Goal: Information Seeking & Learning: Find specific fact

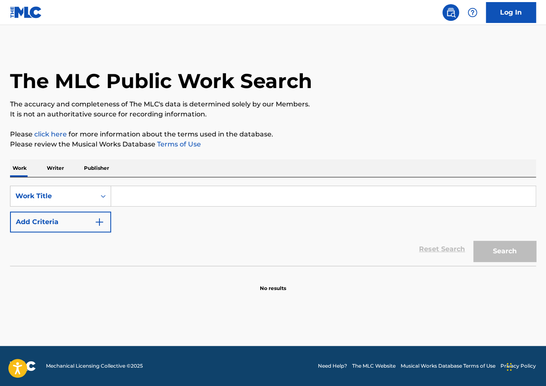
click at [99, 219] on img "Search Form" at bounding box center [99, 222] width 10 height 10
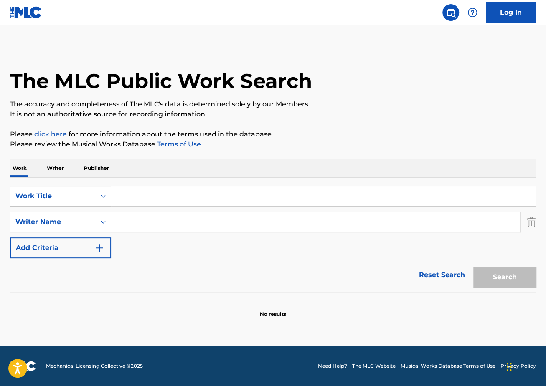
click at [148, 199] on input "Search Form" at bounding box center [323, 196] width 424 height 20
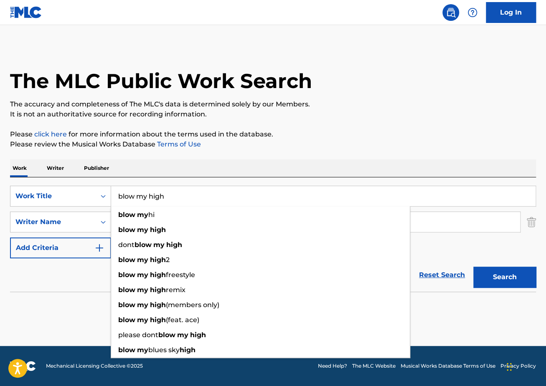
type input "blow my high"
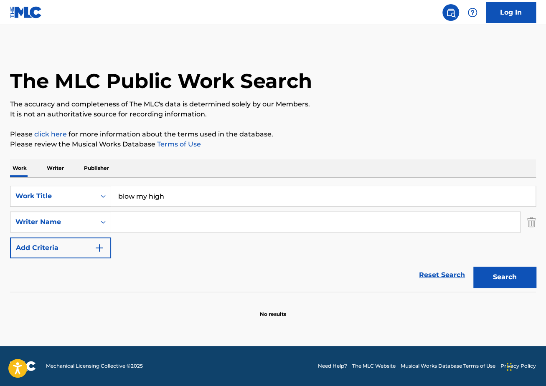
click at [185, 225] on input "Search Form" at bounding box center [315, 222] width 409 height 20
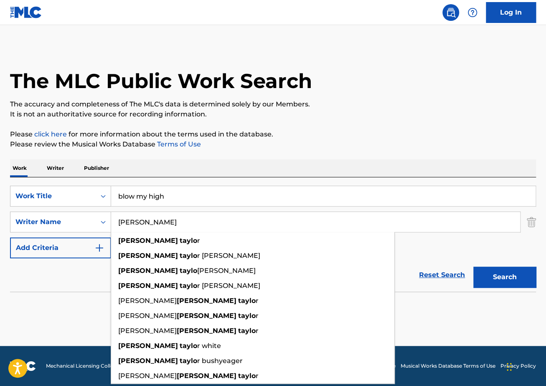
type input "[PERSON_NAME]"
click at [473, 267] on button "Search" at bounding box center [504, 277] width 63 height 21
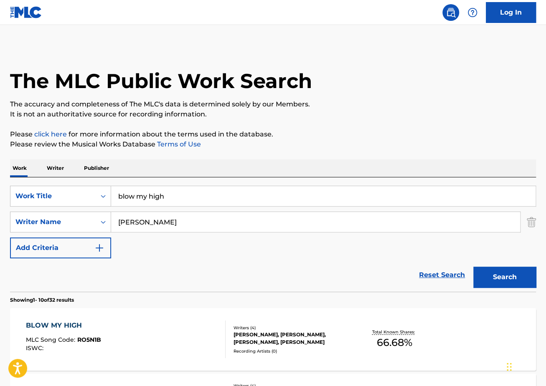
click at [87, 325] on div "BLOW MY HIGH" at bounding box center [63, 326] width 75 height 10
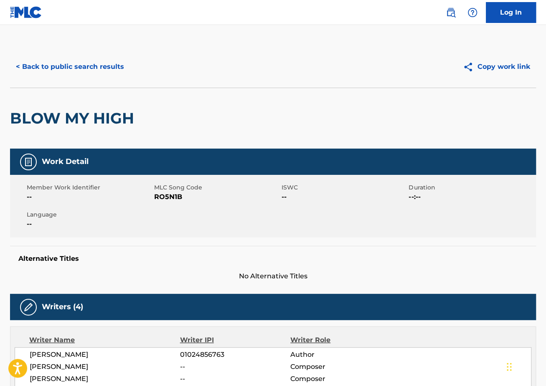
click at [72, 61] on button "< Back to public search results" at bounding box center [70, 66] width 120 height 21
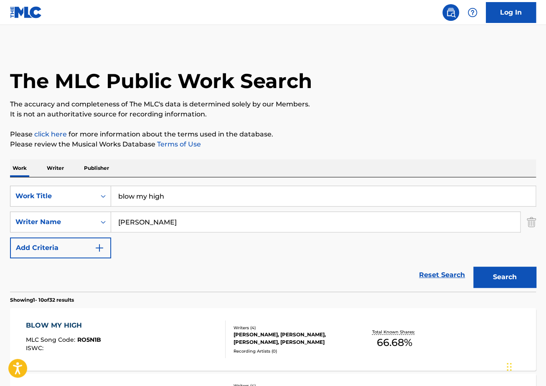
drag, startPoint x: 244, startPoint y: 201, endPoint x: 64, endPoint y: 180, distance: 181.7
click at [64, 180] on div "SearchWithCriteria885af170-3739-4d36-8ea3-83f05d3db9ea Work Title blow my high …" at bounding box center [273, 235] width 526 height 114
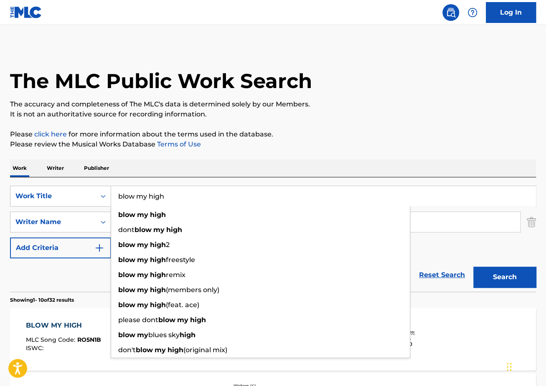
paste input "I did it"
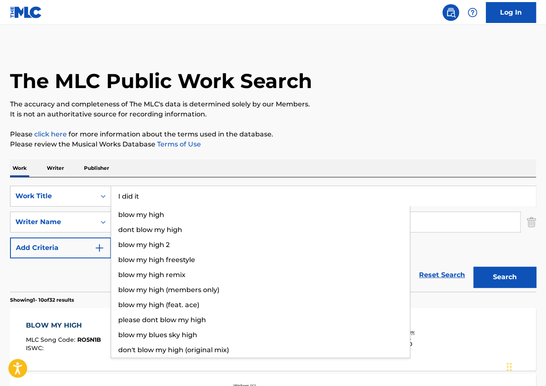
click at [473, 267] on button "Search" at bounding box center [504, 277] width 63 height 21
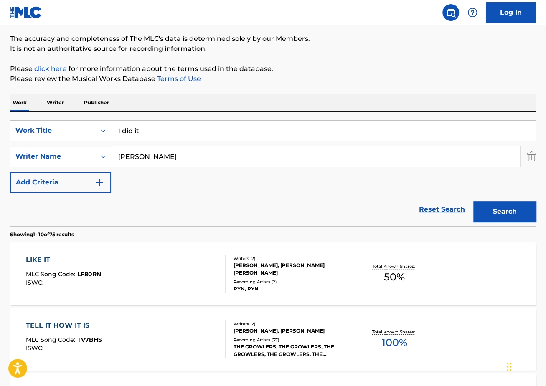
scroll to position [76, 0]
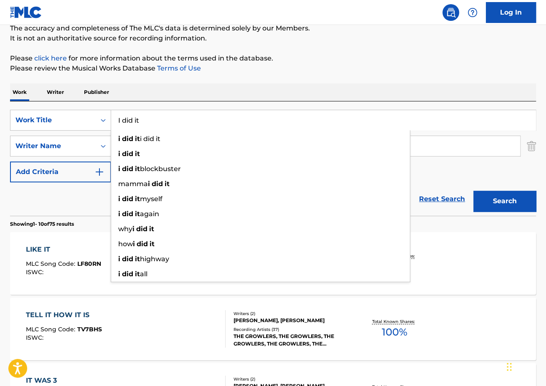
drag, startPoint x: 138, startPoint y: 119, endPoint x: 67, endPoint y: 100, distance: 73.4
click at [72, 103] on div "SearchWithCriteria885af170-3739-4d36-8ea3-83f05d3db9ea Work Title I did it i di…" at bounding box center [273, 159] width 526 height 114
paste input "Pretty Brown"
click at [473, 191] on button "Search" at bounding box center [504, 201] width 63 height 21
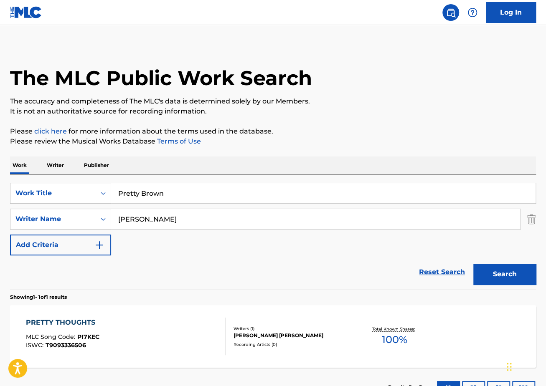
scroll to position [68, 0]
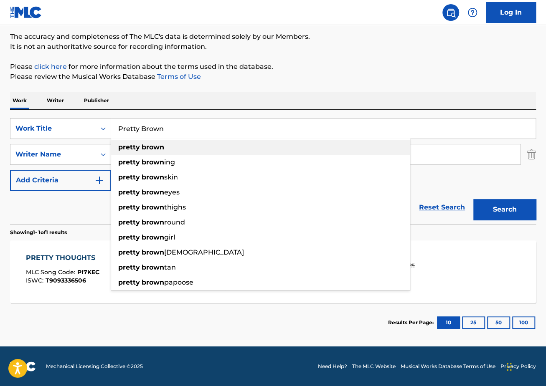
click at [236, 144] on div "pretty brown" at bounding box center [260, 147] width 299 height 15
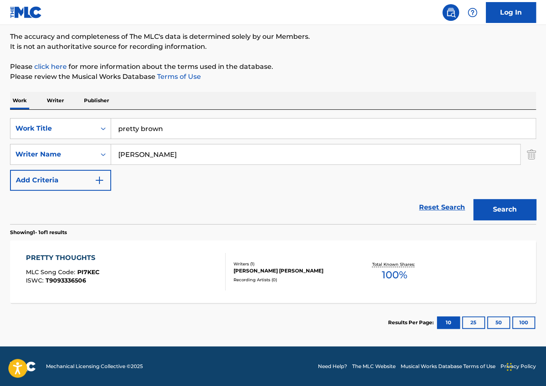
click at [513, 209] on button "Search" at bounding box center [504, 209] width 63 height 21
drag, startPoint x: 204, startPoint y: 131, endPoint x: 82, endPoint y: 125, distance: 122.6
click at [85, 125] on div "SearchWithCriteria885af170-3739-4d36-8ea3-83f05d3db9ea Work Title pretty brown" at bounding box center [273, 128] width 526 height 21
paste input "Conspiracy v2"
click at [473, 199] on button "Search" at bounding box center [504, 209] width 63 height 21
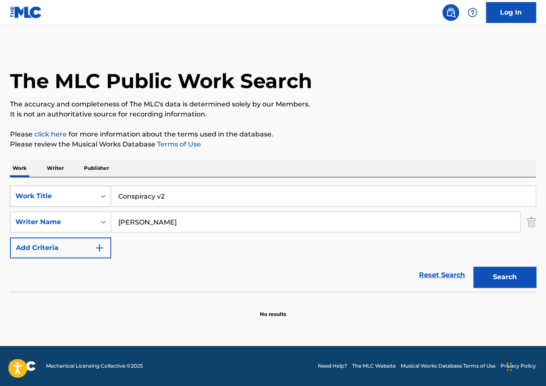
scroll to position [0, 0]
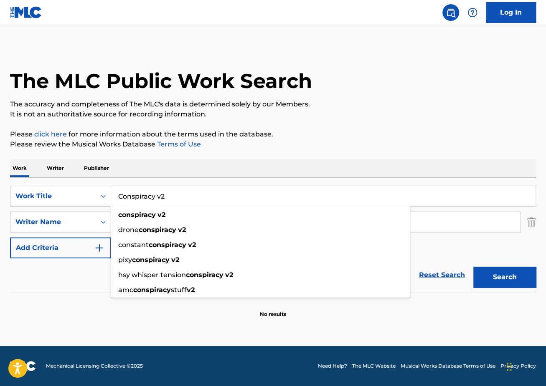
click at [203, 171] on div "Work Writer Publisher" at bounding box center [273, 169] width 526 height 18
drag, startPoint x: 189, startPoint y: 198, endPoint x: 0, endPoint y: 180, distance: 190.0
click at [0, 183] on div "The MLC Public Work Search The accuracy and completeness of The MLC's data is d…" at bounding box center [273, 182] width 546 height 272
paste input "Secrets"
type input "Secrets"
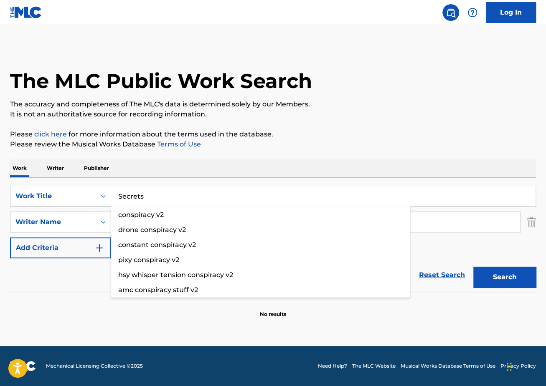
click at [473, 267] on button "Search" at bounding box center [504, 277] width 63 height 21
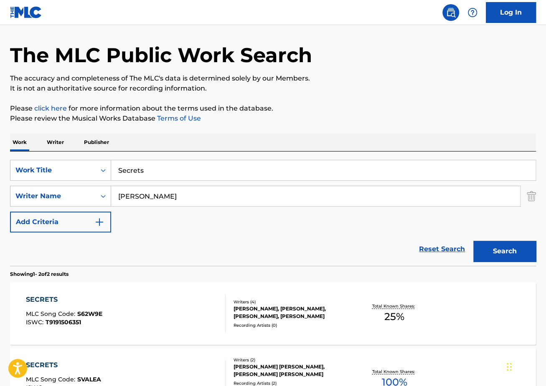
scroll to position [44, 0]
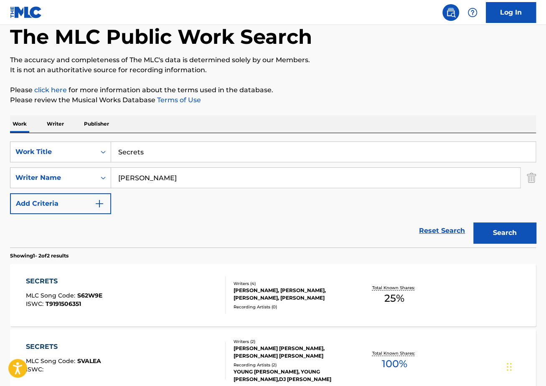
click at [155, 296] on div "SECRETS MLC Song Code : S62W9E ISWC : T9191506351" at bounding box center [126, 296] width 200 height 38
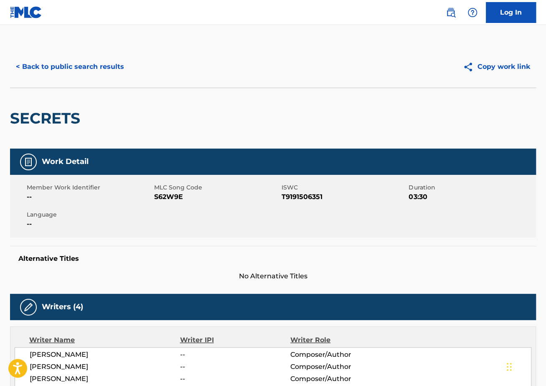
click at [52, 56] on div "< Back to public search results Copy work link" at bounding box center [273, 67] width 526 height 42
click at [61, 66] on button "< Back to public search results" at bounding box center [70, 66] width 120 height 21
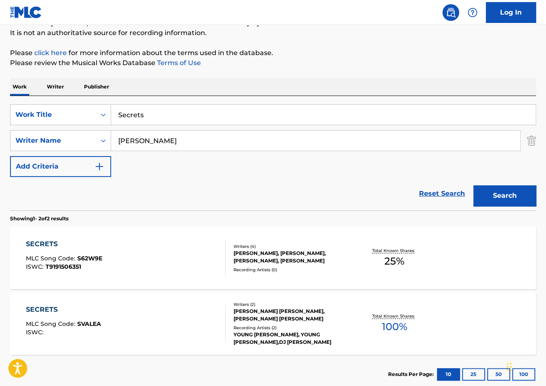
scroll to position [36, 0]
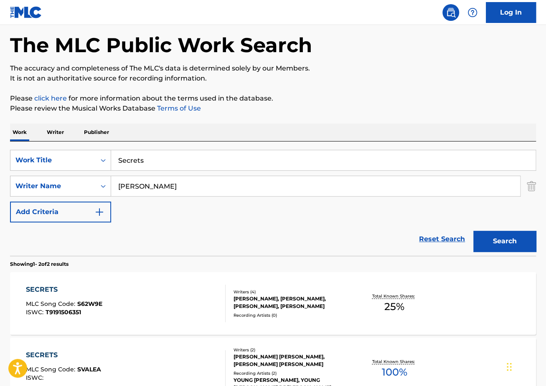
click at [203, 159] on input "Secrets" at bounding box center [323, 160] width 424 height 20
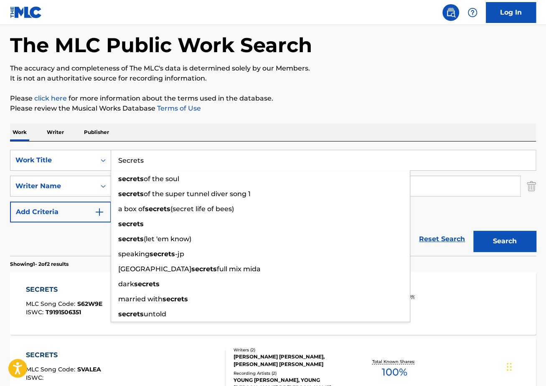
paste input "On Det"
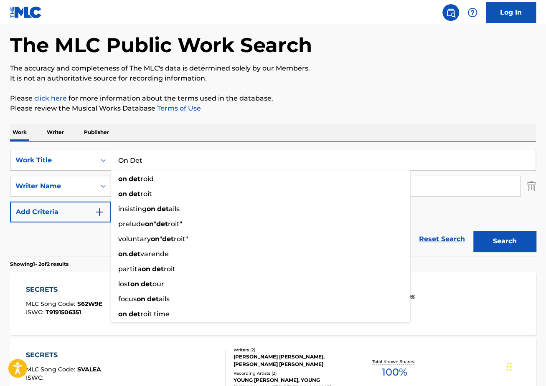
click at [473, 231] on button "Search" at bounding box center [504, 241] width 63 height 21
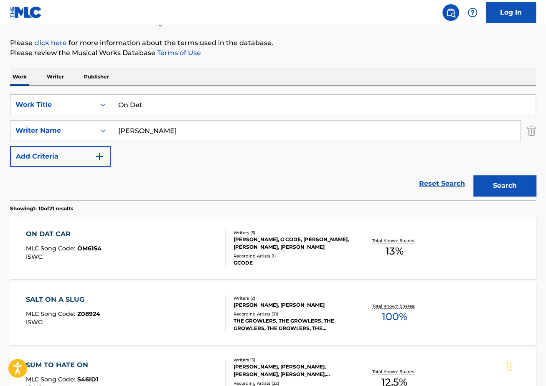
scroll to position [0, 0]
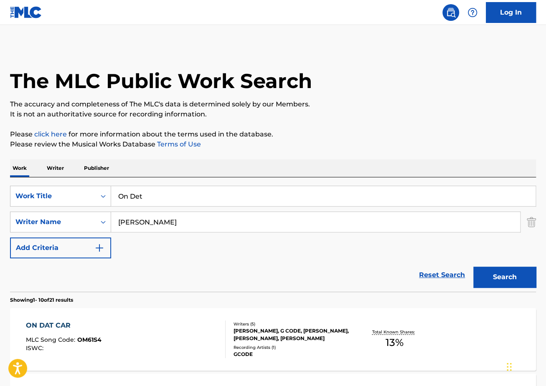
click at [197, 196] on input "On Det" at bounding box center [323, 196] width 424 height 20
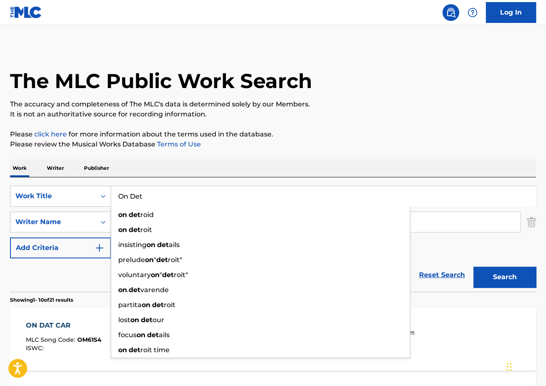
paste input "Free Smurk"
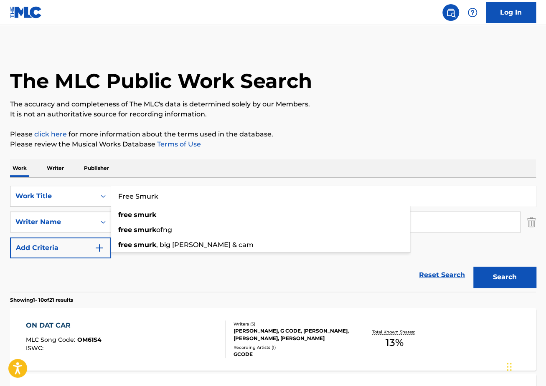
click at [473, 267] on button "Search" at bounding box center [504, 277] width 63 height 21
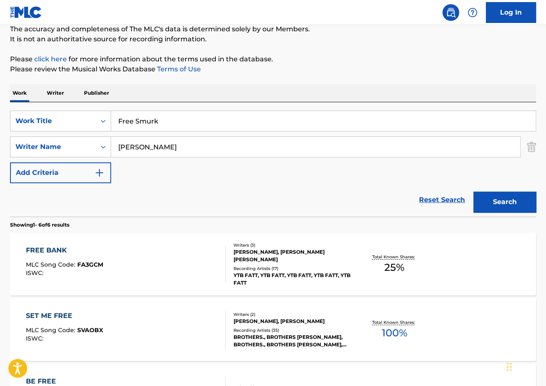
scroll to position [127, 0]
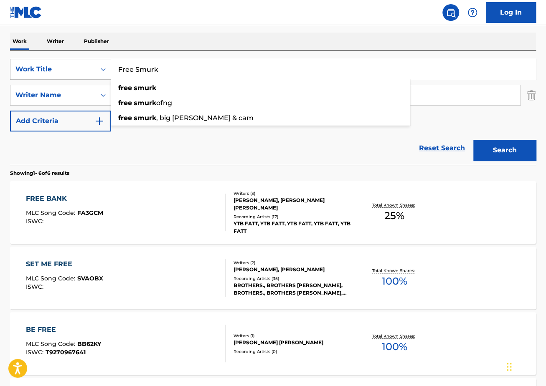
drag, startPoint x: 176, startPoint y: 73, endPoint x: 90, endPoint y: 68, distance: 85.8
click at [100, 69] on div "SearchWithCriteria885af170-3739-4d36-8ea3-83f05d3db9ea Work Title Free Smurk fr…" at bounding box center [273, 69] width 526 height 21
paste input "in the air"
click at [473, 140] on button "Search" at bounding box center [504, 150] width 63 height 21
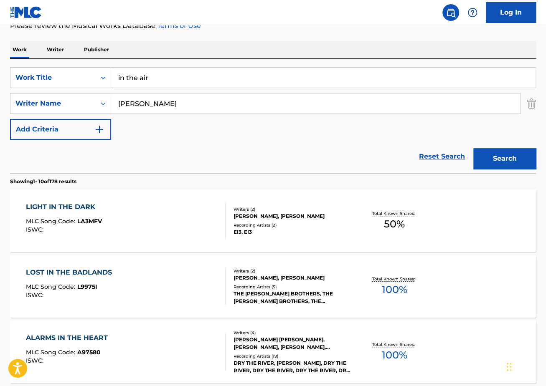
scroll to position [0, 0]
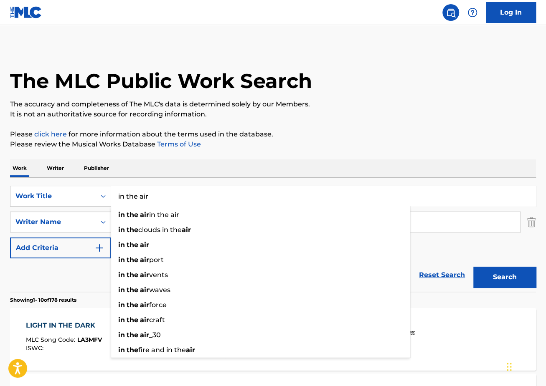
drag, startPoint x: 183, startPoint y: 193, endPoint x: 58, endPoint y: 185, distance: 126.0
click at [60, 186] on div "SearchWithCriteria885af170-3739-4d36-8ea3-83f05d3db9ea Work Title in the air in…" at bounding box center [273, 196] width 526 height 21
paste input "So Sexxy"
type input "So Sexxy"
click at [473, 267] on button "Search" at bounding box center [504, 277] width 63 height 21
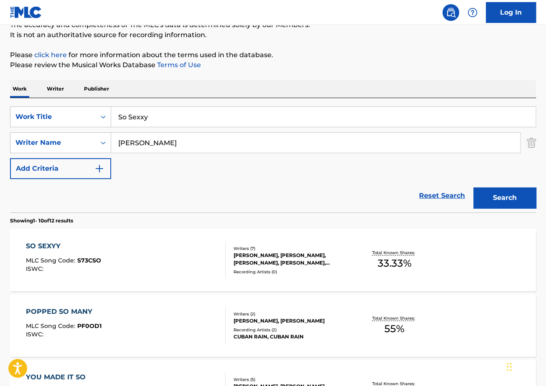
scroll to position [106, 0]
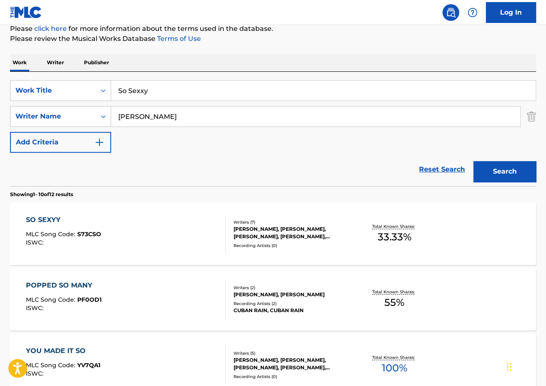
click at [135, 221] on div "SO SEXYY MLC Song Code : S73CSO ISWC :" at bounding box center [126, 234] width 200 height 38
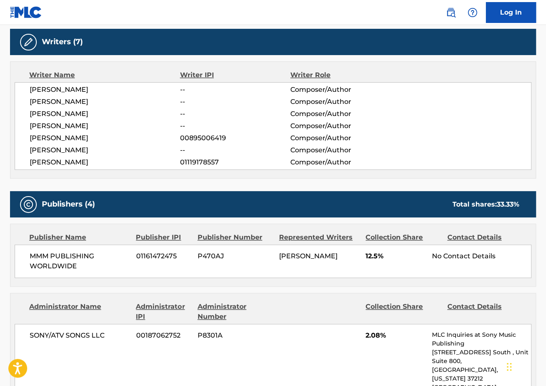
scroll to position [16, 0]
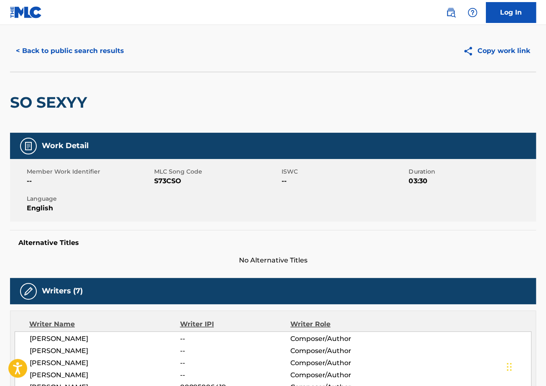
click at [77, 50] on button "< Back to public search results" at bounding box center [70, 51] width 120 height 21
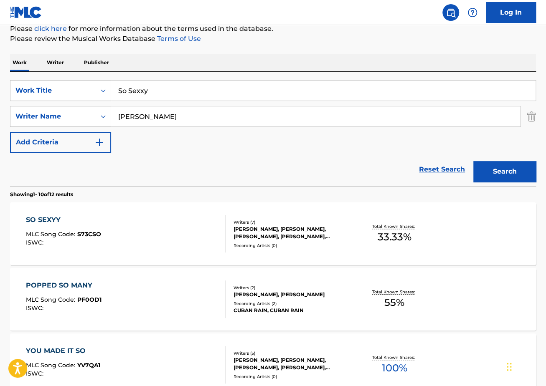
drag, startPoint x: 221, startPoint y: 97, endPoint x: 56, endPoint y: 72, distance: 167.3
click at [58, 73] on div "SearchWithCriteria885af170-3739-4d36-8ea3-83f05d3db9ea Work Title So Sexxy Sear…" at bounding box center [273, 129] width 526 height 114
paste input "still standin on business"
click at [473, 161] on button "Search" at bounding box center [504, 171] width 63 height 21
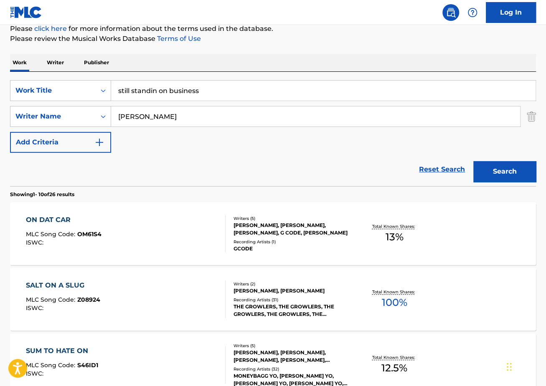
scroll to position [114, 0]
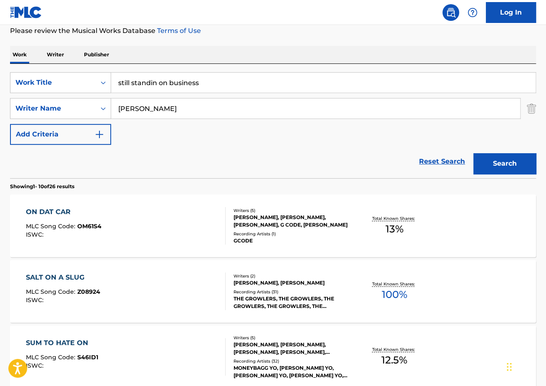
click at [197, 86] on input "still standin on business" at bounding box center [323, 83] width 424 height 20
paste input "at da store"
click at [473, 153] on button "Search" at bounding box center [504, 163] width 63 height 21
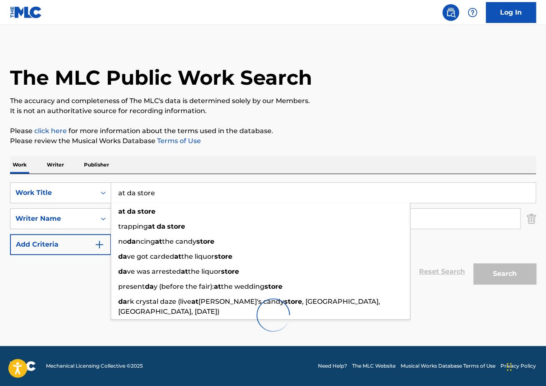
scroll to position [3, 0]
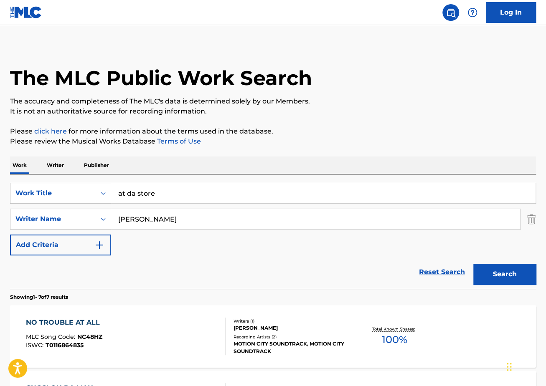
click at [324, 133] on p "Please click here for more information about the terms used in the database." at bounding box center [273, 132] width 526 height 10
click at [182, 193] on input "at da store" at bounding box center [323, 193] width 424 height 20
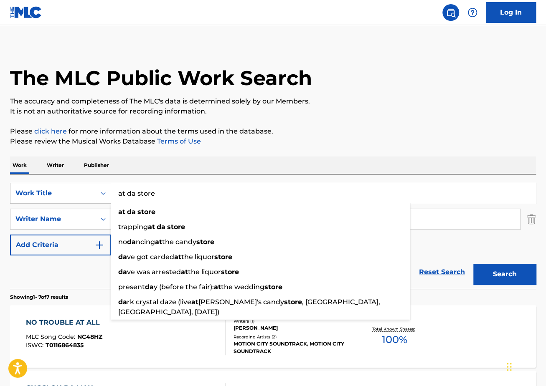
paste input "Us pt. 2"
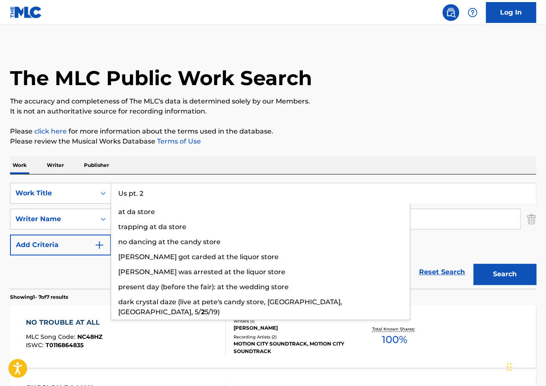
type input "Us pt. 2"
click at [473, 264] on button "Search" at bounding box center [504, 274] width 63 height 21
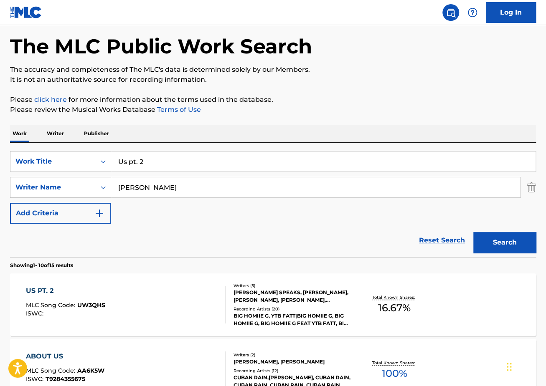
scroll to position [43, 0]
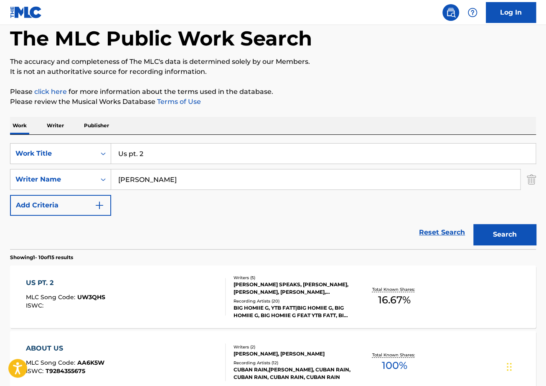
click at [170, 277] on div "US PT. 2 MLC Song Code : UW3QHS ISWC : Writers ( 5 ) [PERSON_NAME] SPEAKS, [PER…" at bounding box center [273, 297] width 526 height 63
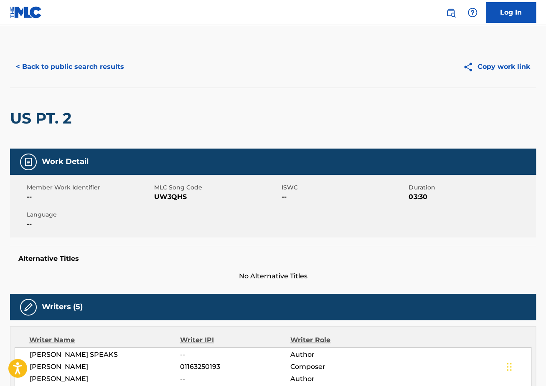
click at [52, 64] on button "< Back to public search results" at bounding box center [70, 66] width 120 height 21
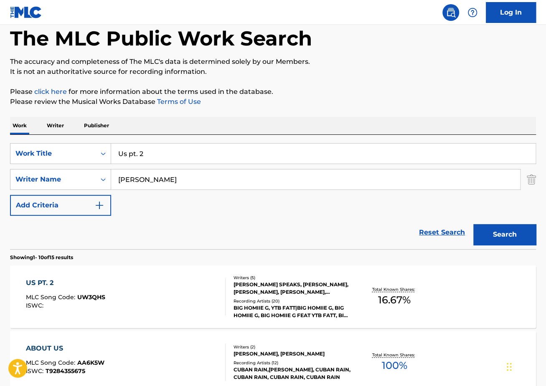
drag, startPoint x: 166, startPoint y: 150, endPoint x: 56, endPoint y: 132, distance: 111.3
paste input "Score"
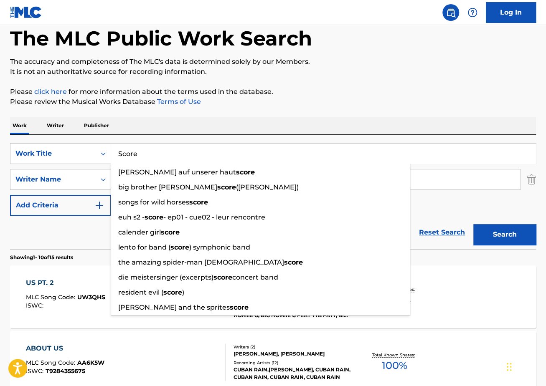
click at [473, 224] on button "Search" at bounding box center [504, 234] width 63 height 21
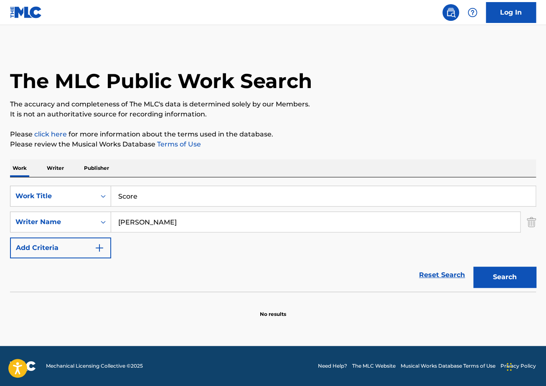
scroll to position [0, 0]
click at [208, 188] on input "Score" at bounding box center [323, 196] width 424 height 20
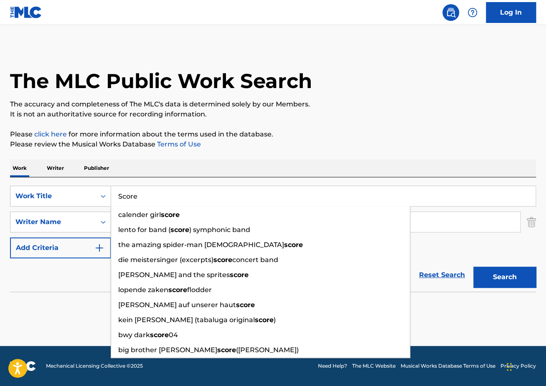
click at [208, 188] on input "Score" at bounding box center [323, 196] width 424 height 20
paste input "[PERSON_NAME]"
click at [473, 267] on button "Search" at bounding box center [504, 277] width 63 height 21
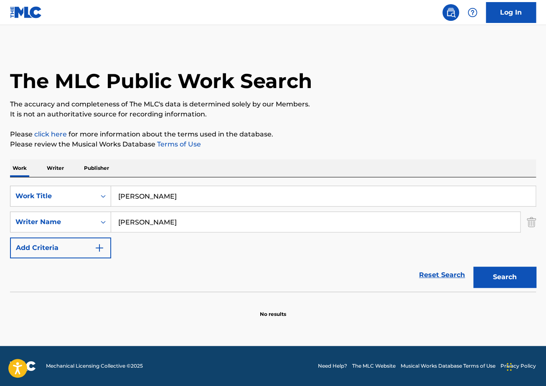
click at [211, 194] on input "[PERSON_NAME]" at bounding box center [323, 196] width 424 height 20
paste input "Ghetto Fox"
click at [473, 267] on button "Search" at bounding box center [504, 277] width 63 height 21
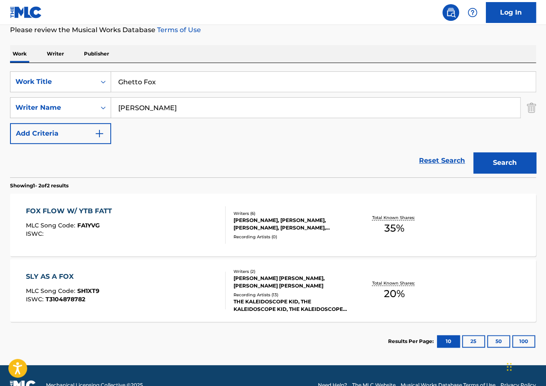
scroll to position [116, 0]
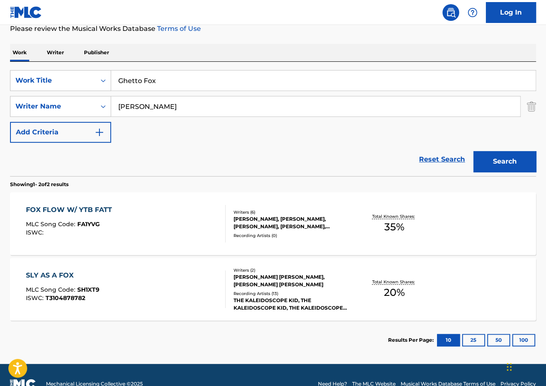
click at [256, 78] on input "Ghetto Fox" at bounding box center [323, 81] width 424 height 20
paste input "Bigger"
click at [256, 78] on input "Ghetto Bigger" at bounding box center [323, 81] width 424 height 20
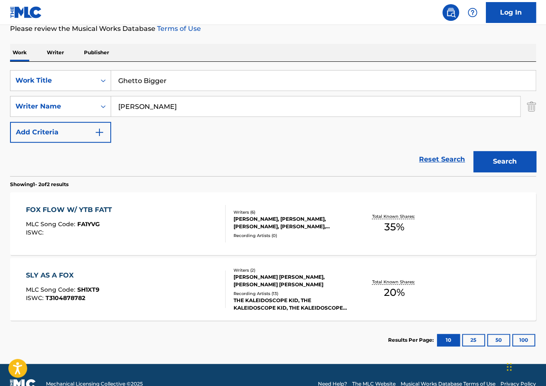
click at [256, 78] on input "Ghetto Bigger" at bounding box center [323, 81] width 424 height 20
paste input "Search Form"
click at [473, 151] on button "Search" at bounding box center [504, 161] width 63 height 21
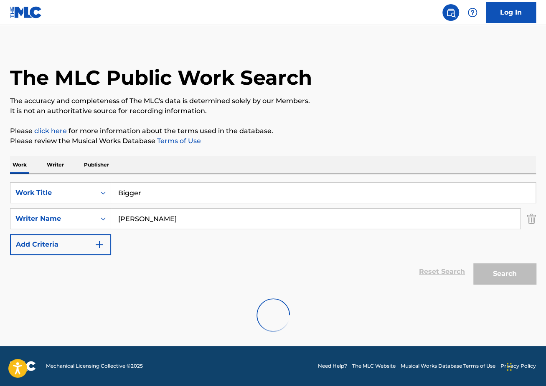
scroll to position [0, 0]
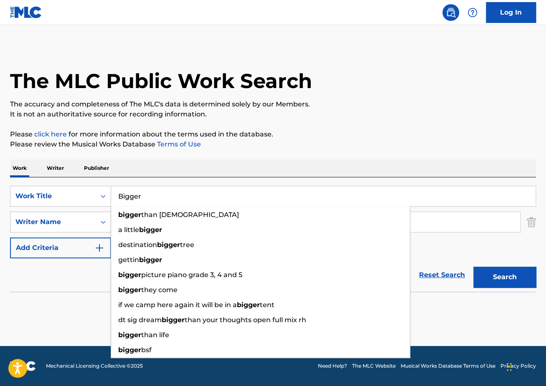
click at [198, 195] on input "Bigger" at bounding box center [323, 196] width 424 height 20
paste input "Trials & Tribulations"
click at [473, 267] on button "Search" at bounding box center [504, 277] width 63 height 21
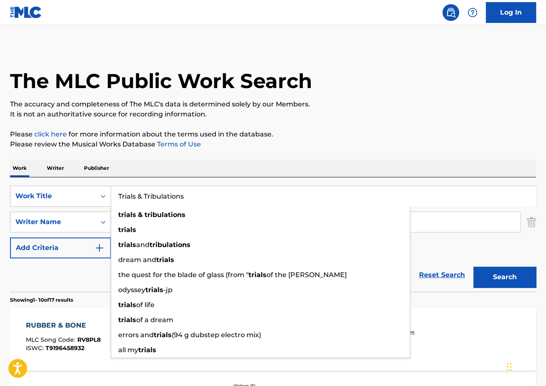
click at [181, 195] on input "Trials & Tribulations" at bounding box center [323, 196] width 424 height 20
click at [182, 195] on input "Trials & Tribulations" at bounding box center [323, 196] width 424 height 20
paste input "Be Theer"
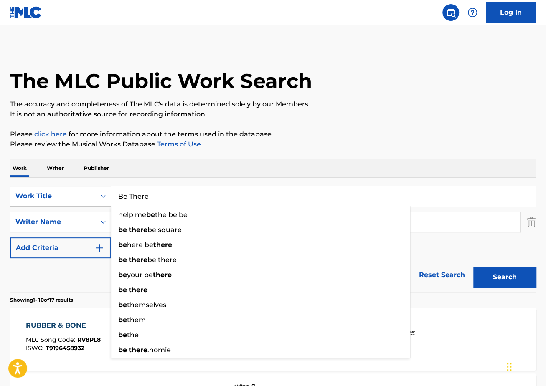
type input "Be There"
click at [473, 267] on button "Search" at bounding box center [504, 277] width 63 height 21
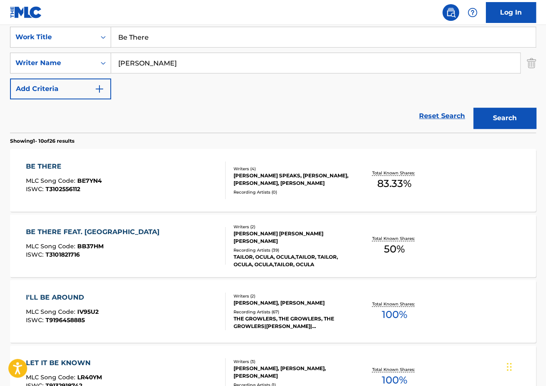
scroll to position [169, 0]
